Goal: Information Seeking & Learning: Learn about a topic

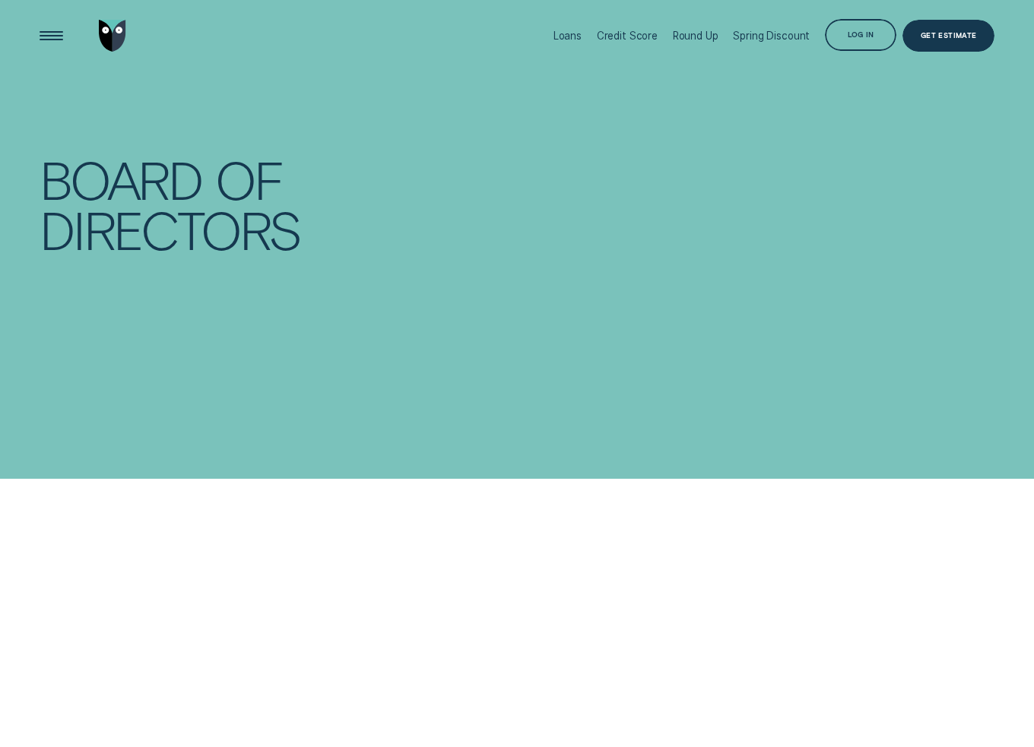
click at [362, 223] on div "Board of Directors" at bounding box center [205, 202] width 345 height 263
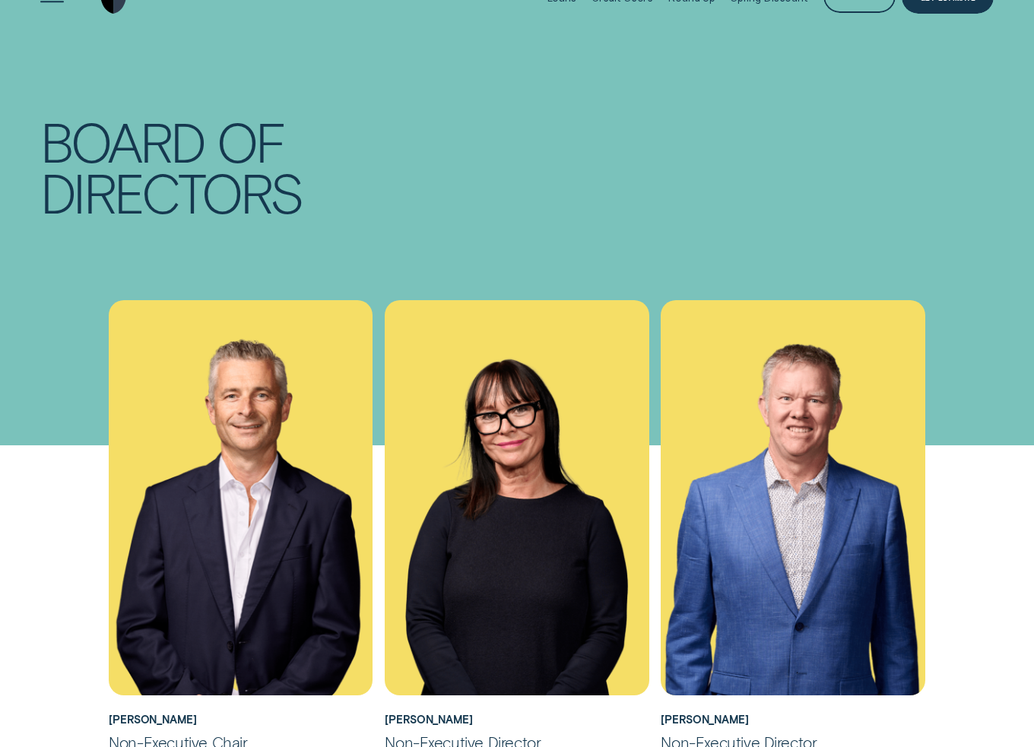
scroll to position [76, 0]
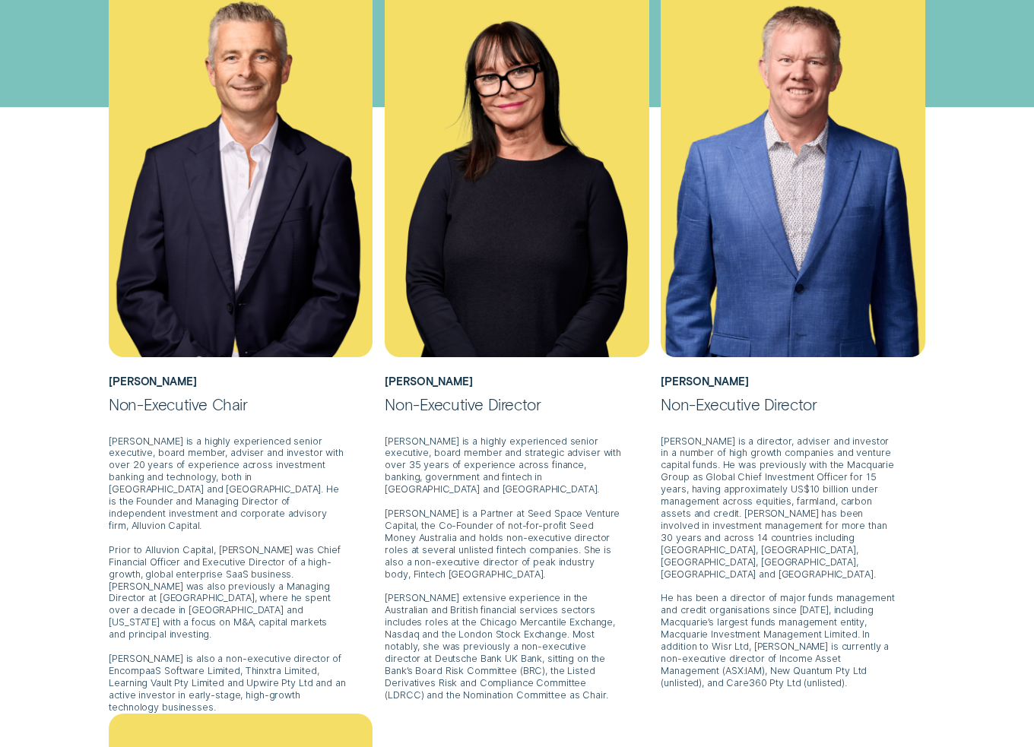
scroll to position [380, 0]
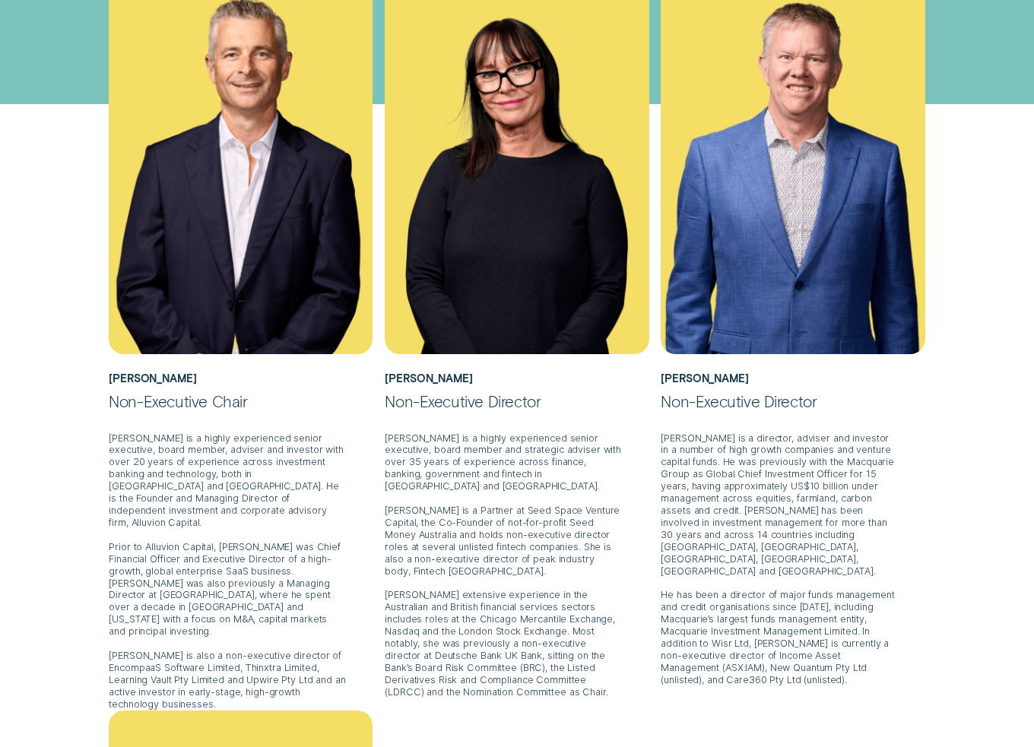
click at [36, 476] on div "[PERSON_NAME] Non-Executive Chair [PERSON_NAME] is a highly experienced senior …" at bounding box center [517, 711] width 966 height 1504
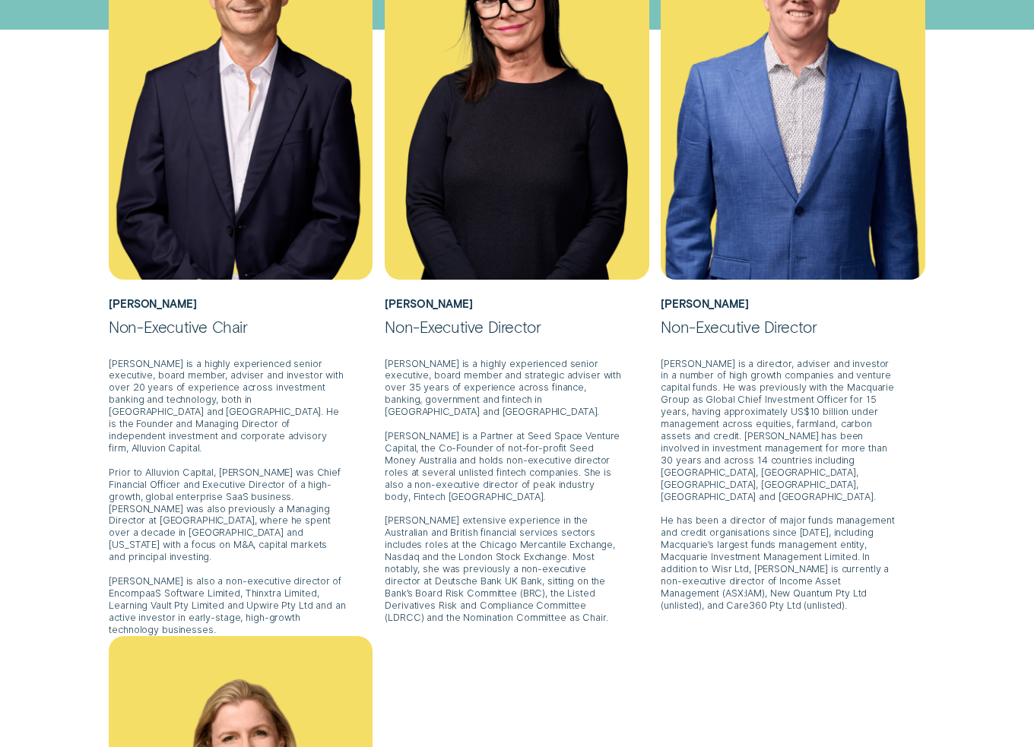
scroll to position [456, 0]
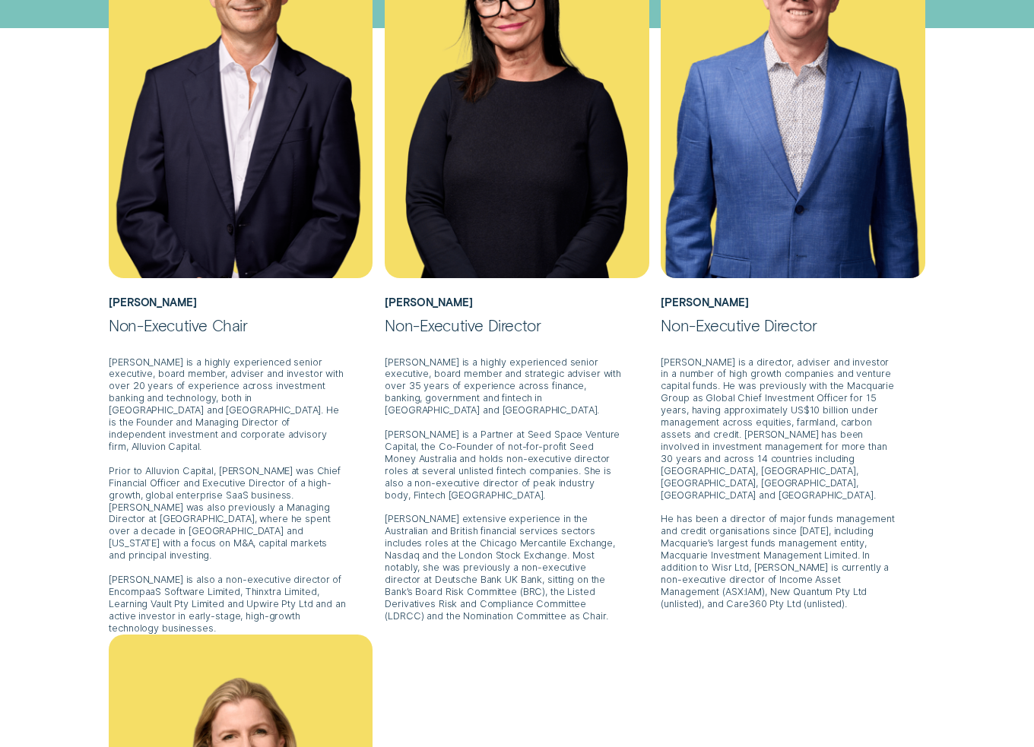
click at [51, 437] on div "[PERSON_NAME] Non-Executive Chair [PERSON_NAME] is a highly experienced senior …" at bounding box center [517, 635] width 966 height 1504
click at [67, 433] on div "[PERSON_NAME] Non-Executive Chair [PERSON_NAME] is a highly experienced senior …" at bounding box center [517, 635] width 966 height 1504
click at [64, 444] on div "[PERSON_NAME] Non-Executive Chair [PERSON_NAME] is a highly experienced senior …" at bounding box center [517, 635] width 966 height 1504
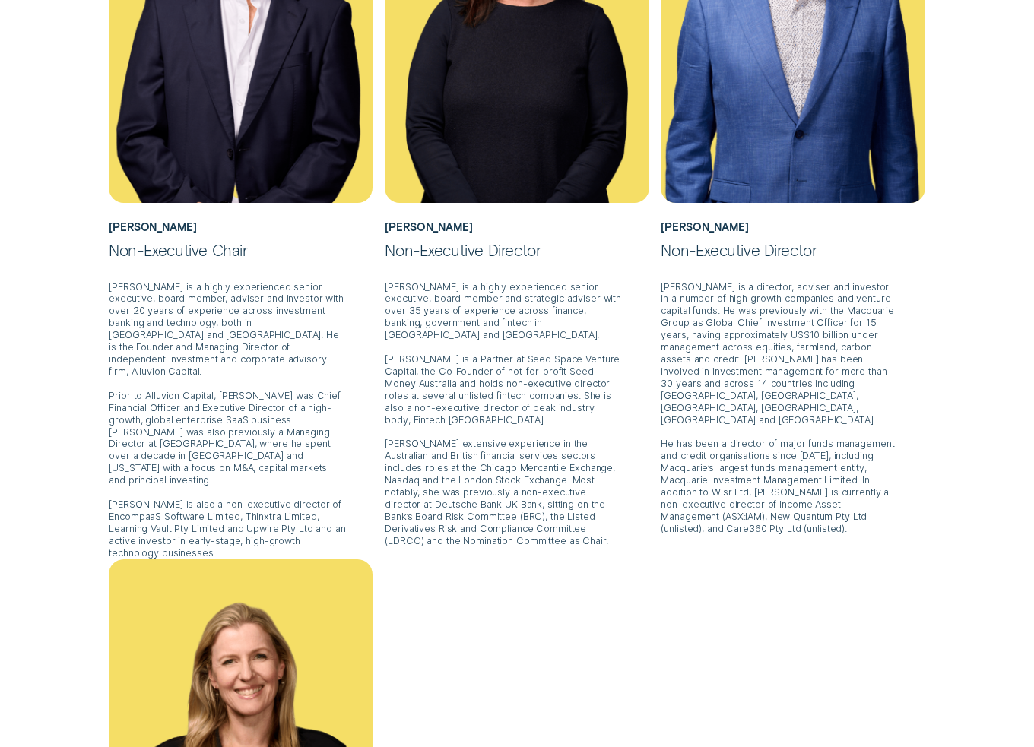
scroll to position [532, 0]
click at [79, 401] on div "[PERSON_NAME] Non-Executive Chair [PERSON_NAME] is a highly experienced senior …" at bounding box center [517, 559] width 966 height 1504
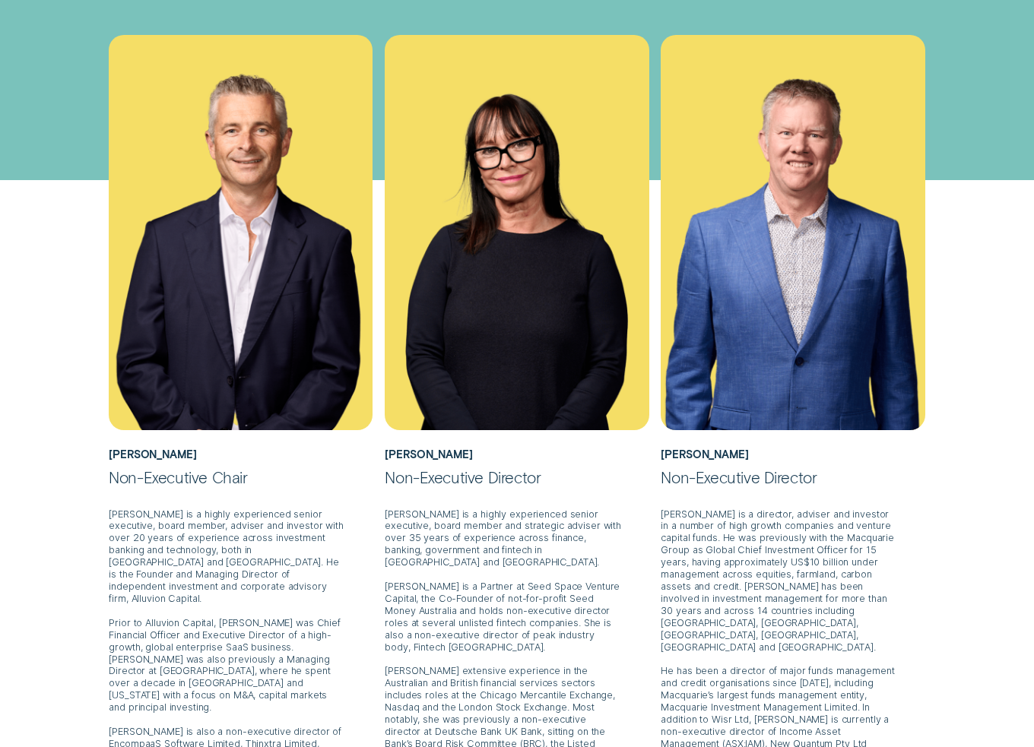
scroll to position [304, 0]
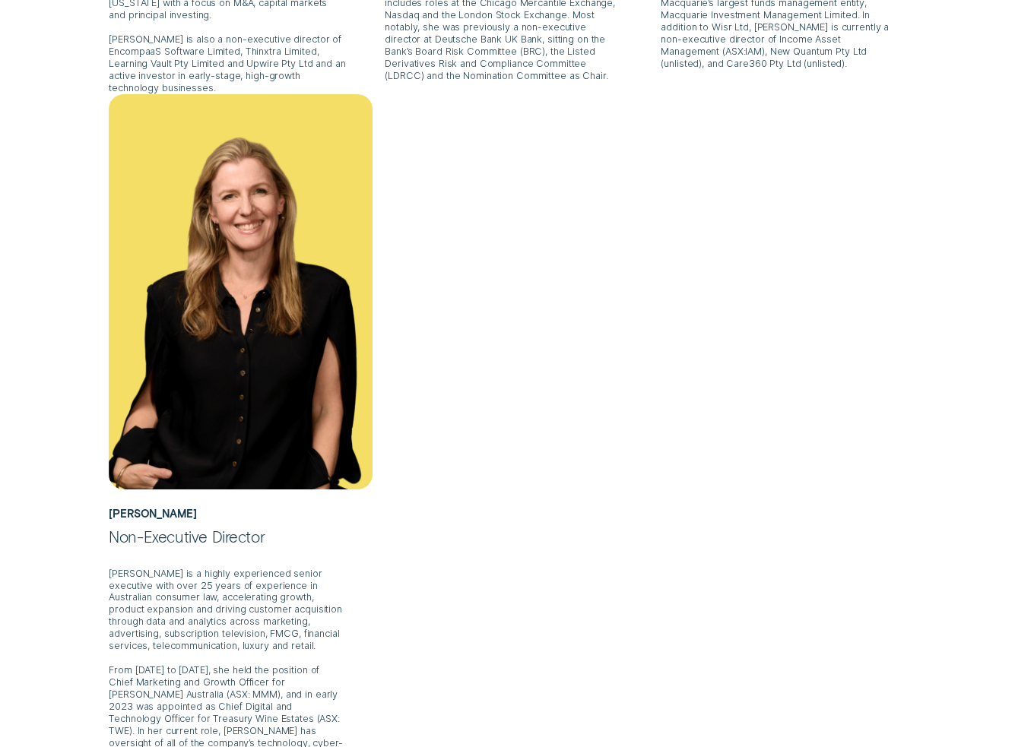
scroll to position [1064, 0]
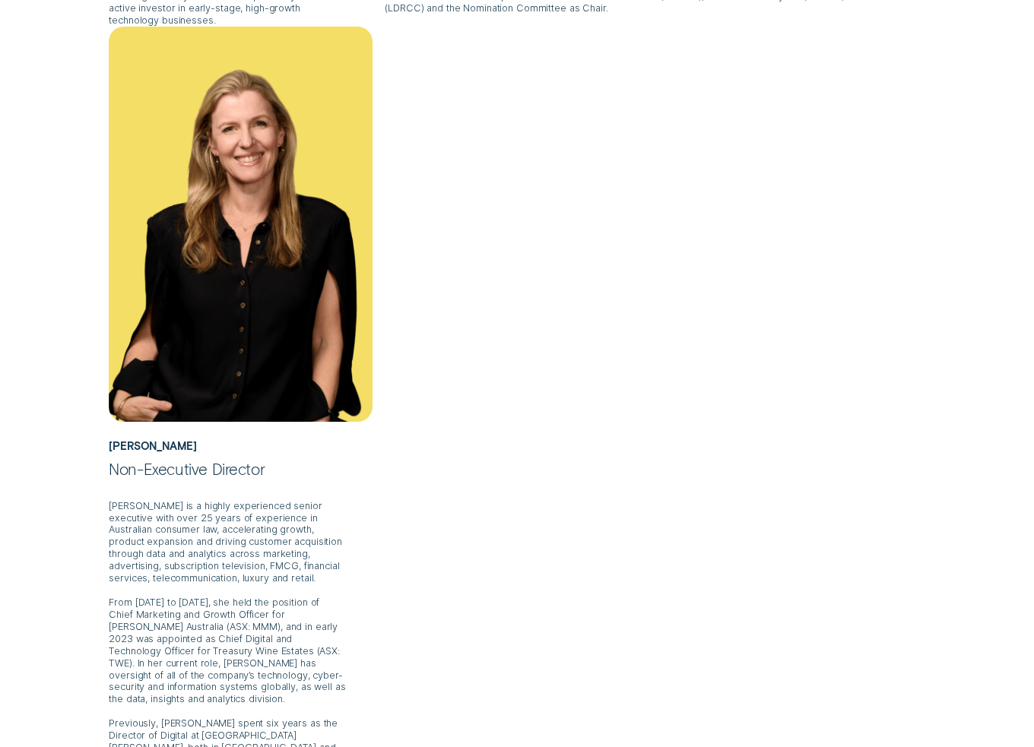
click at [63, 431] on div "[PERSON_NAME] Non-Executive Chair [PERSON_NAME] is a highly experienced senior …" at bounding box center [517, 27] width 966 height 1504
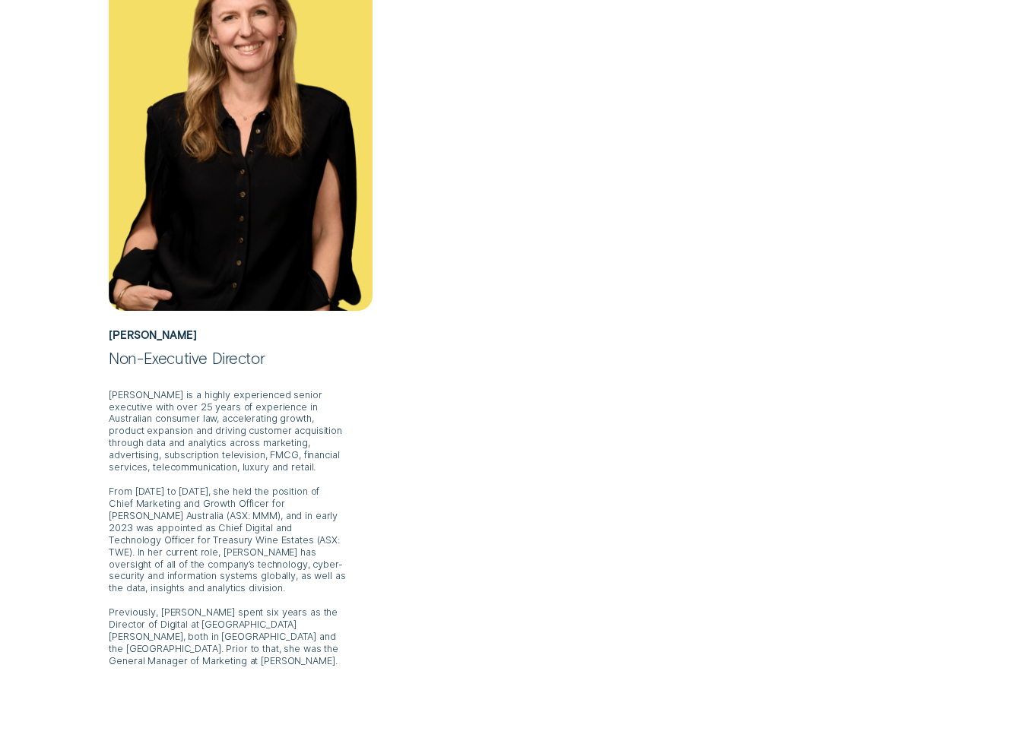
scroll to position [1216, 0]
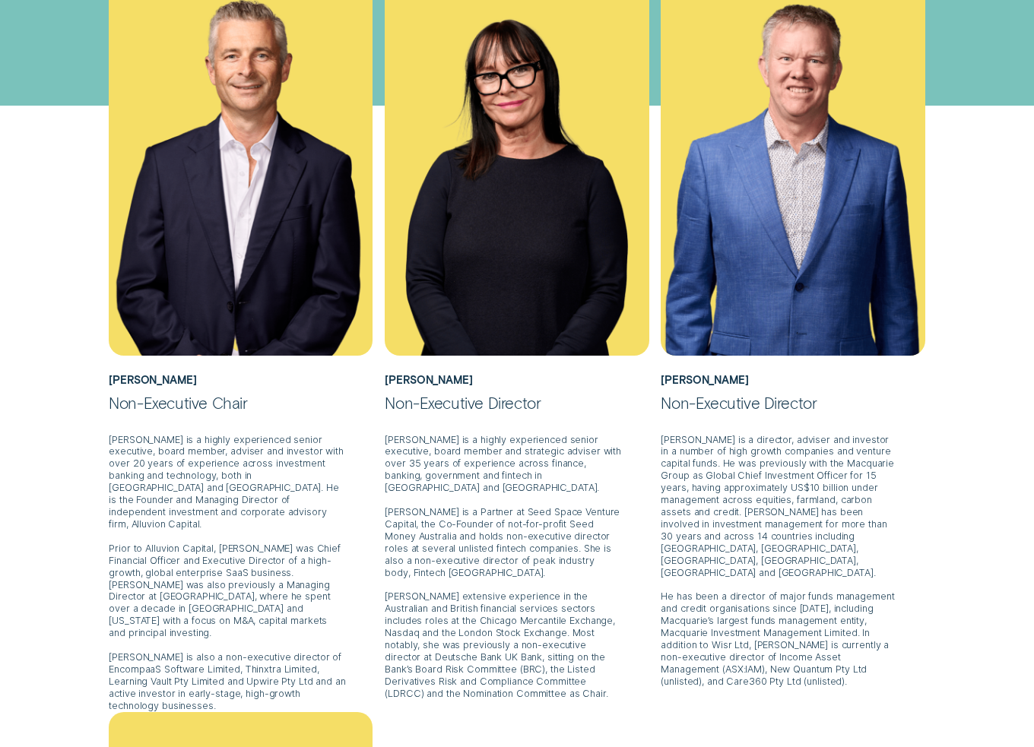
scroll to position [380, 0]
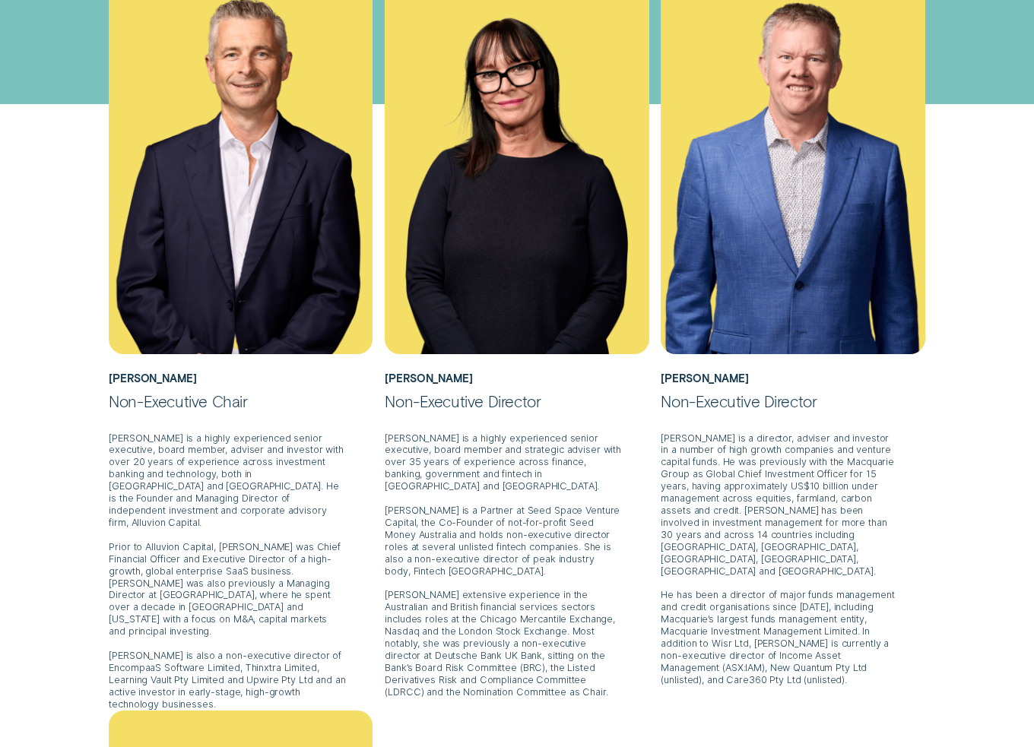
click at [71, 518] on div "[PERSON_NAME] Non-Executive Chair [PERSON_NAME] is a highly experienced senior …" at bounding box center [517, 711] width 966 height 1504
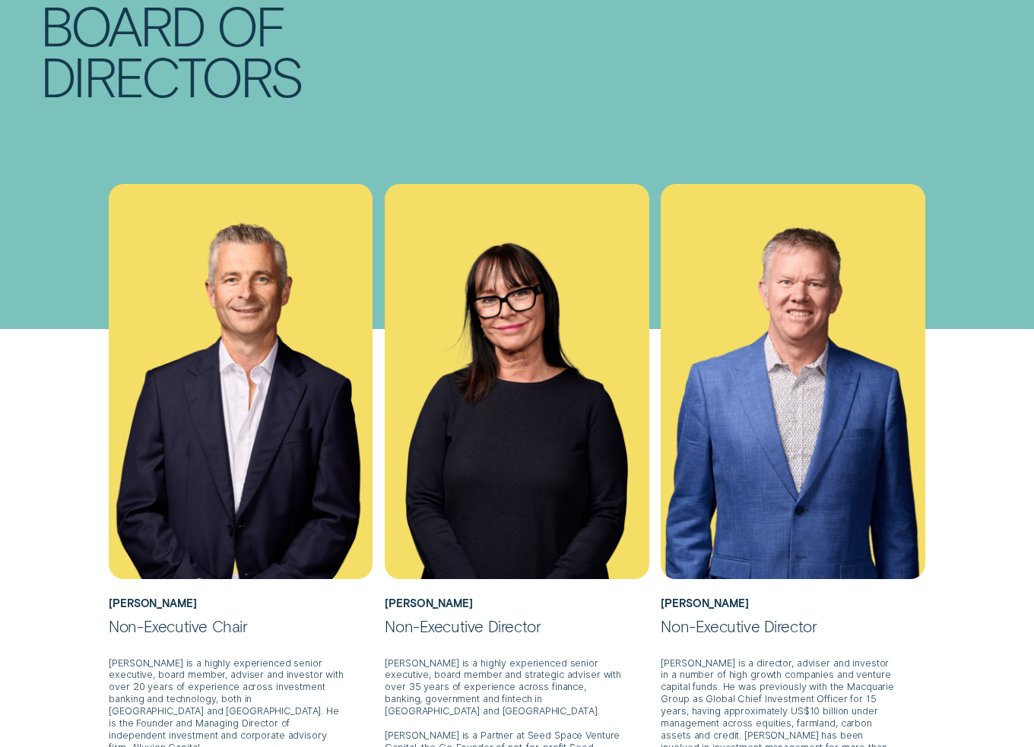
scroll to position [0, 0]
